Goal: Task Accomplishment & Management: Manage account settings

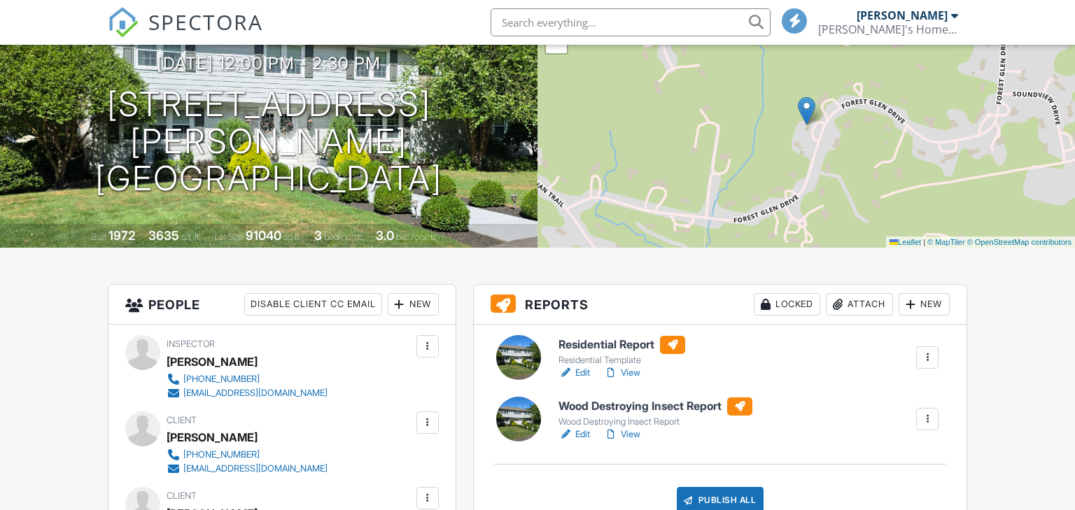
click at [636, 373] on link "View" at bounding box center [622, 373] width 36 height 14
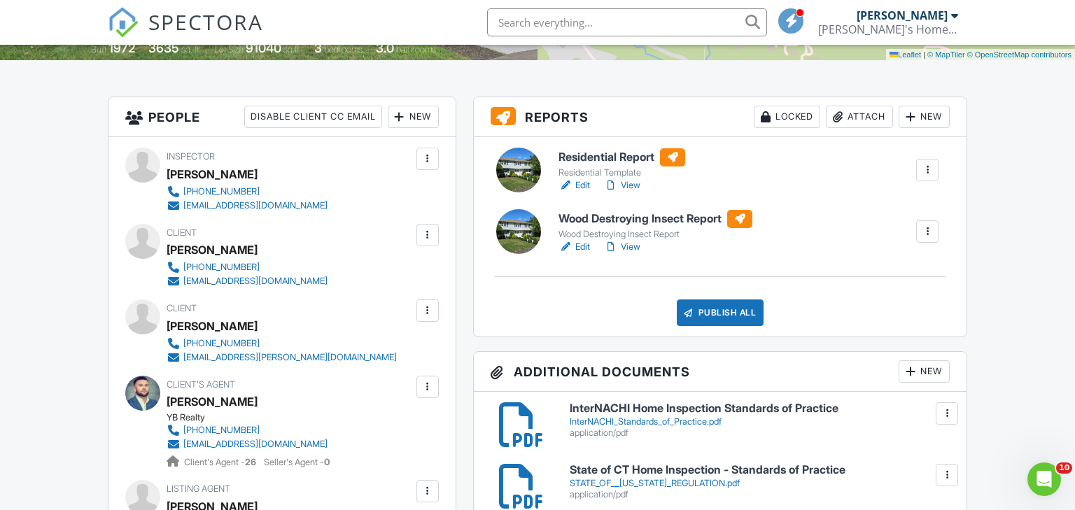
click at [708, 310] on div "Publish All" at bounding box center [721, 313] width 88 height 27
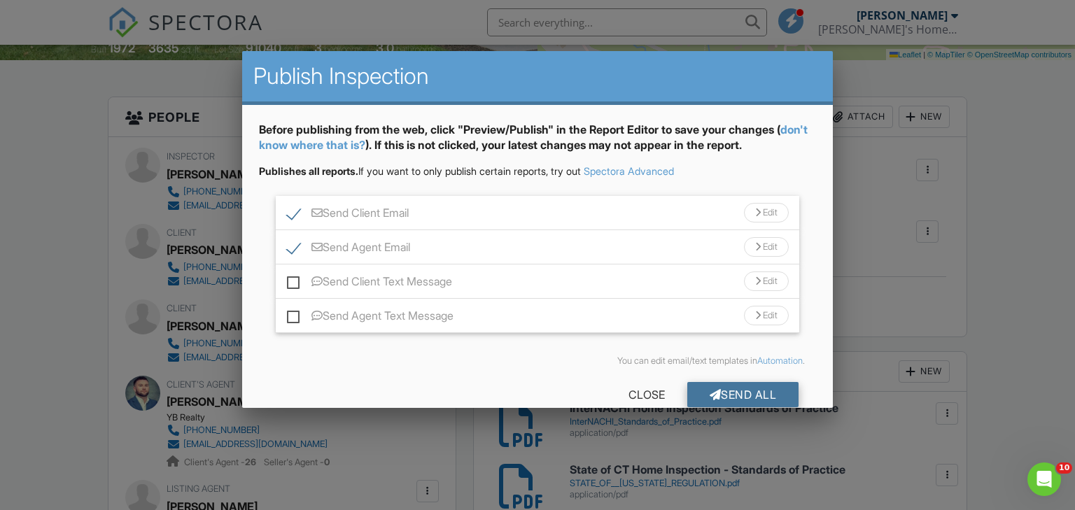
click at [746, 396] on div "Send All" at bounding box center [743, 394] width 112 height 25
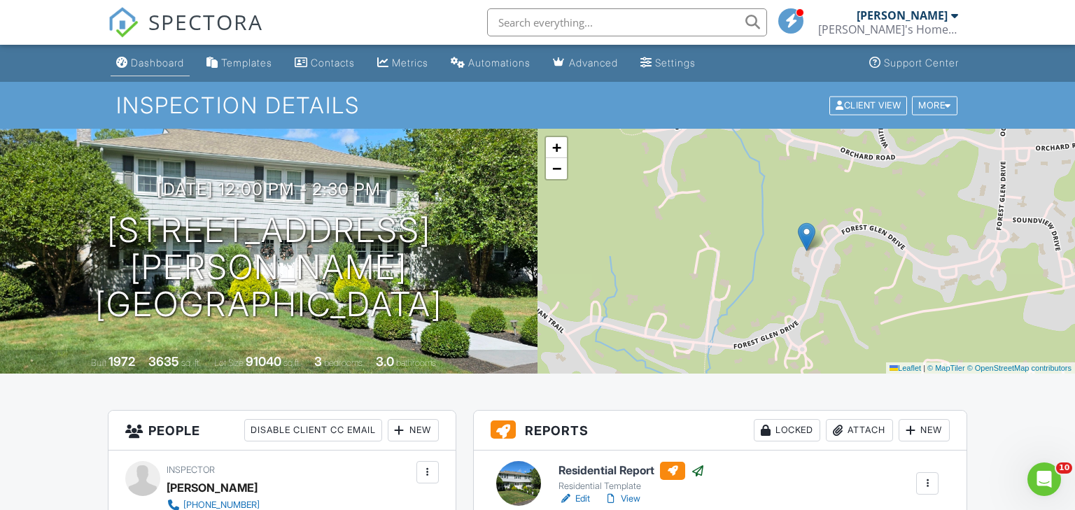
click at [160, 58] on div "Dashboard" at bounding box center [157, 63] width 53 height 12
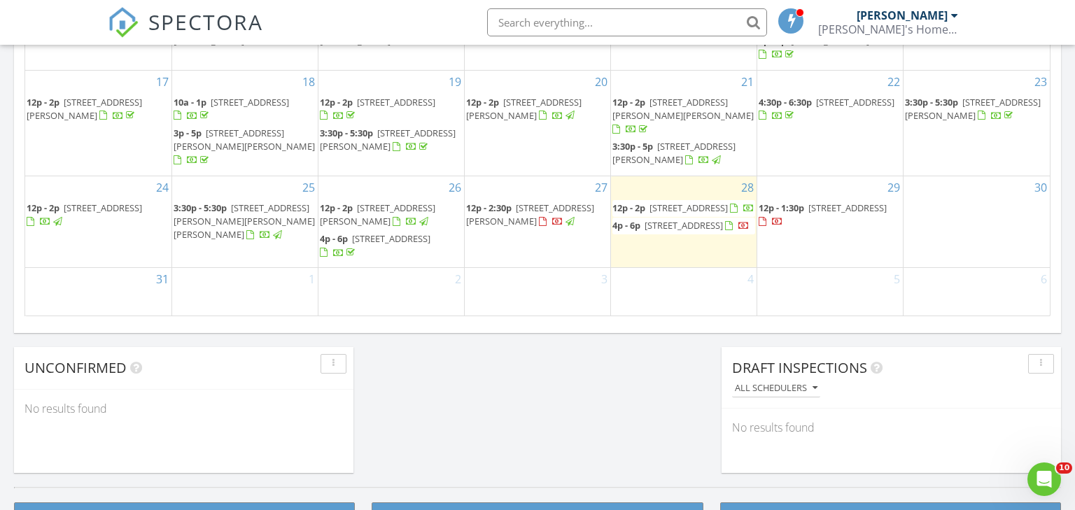
scroll to position [967, 0]
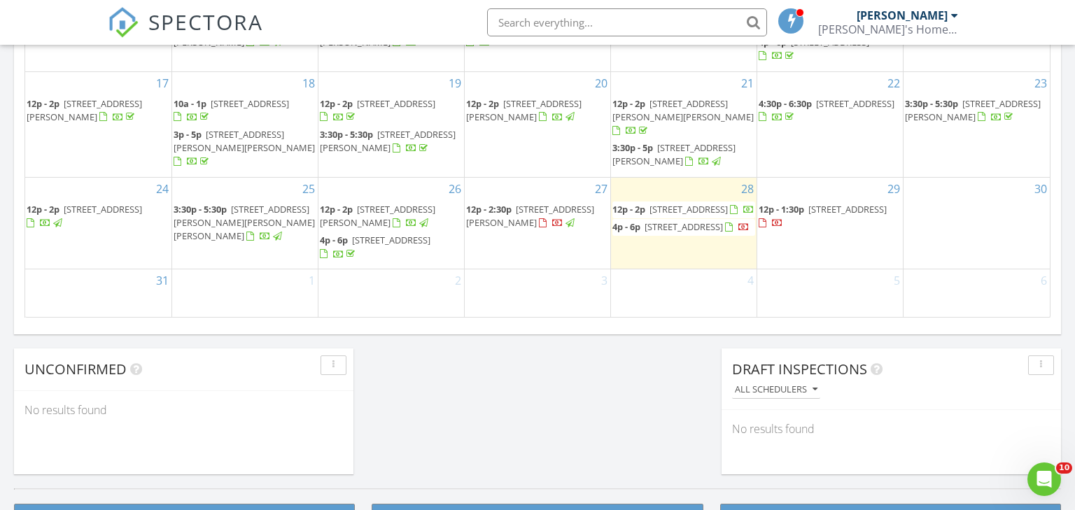
click at [428, 24] on div "SPECTORA Ron Worsfold Ron's Home Inspection Service, LLC Role: Inspector Change…" at bounding box center [538, 22] width 860 height 45
click at [955, 15] on div at bounding box center [954, 15] width 7 height 11
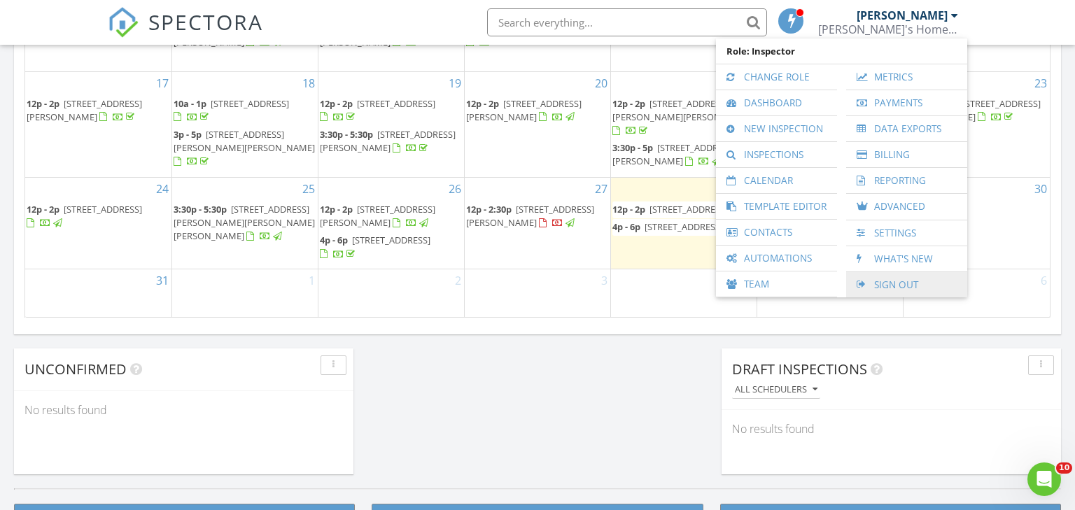
click at [885, 282] on link "Sign Out" at bounding box center [906, 284] width 107 height 25
